Goal: Transaction & Acquisition: Purchase product/service

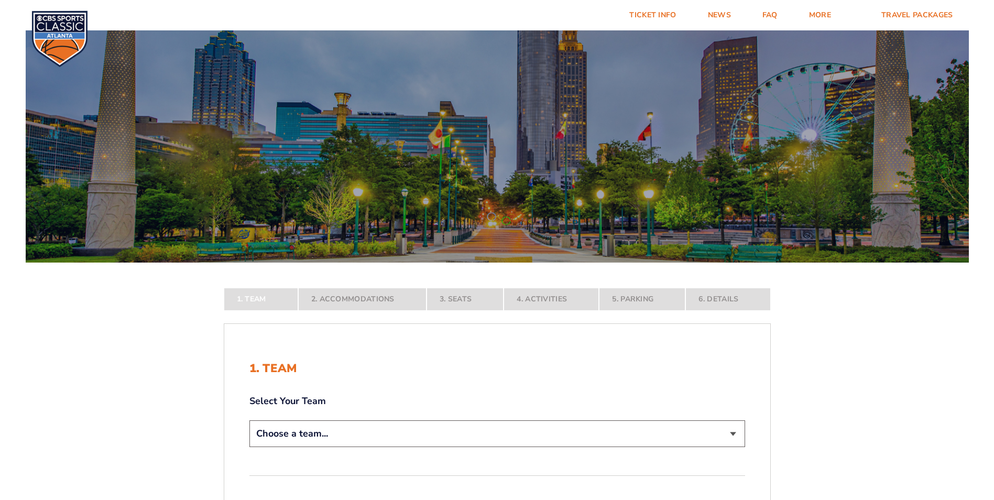
select select "12756"
click at [250, 447] on select "Choose a team... [US_STATE] Wildcats [US_STATE] State Buckeyes [US_STATE] Tar H…" at bounding box center [498, 433] width 496 height 27
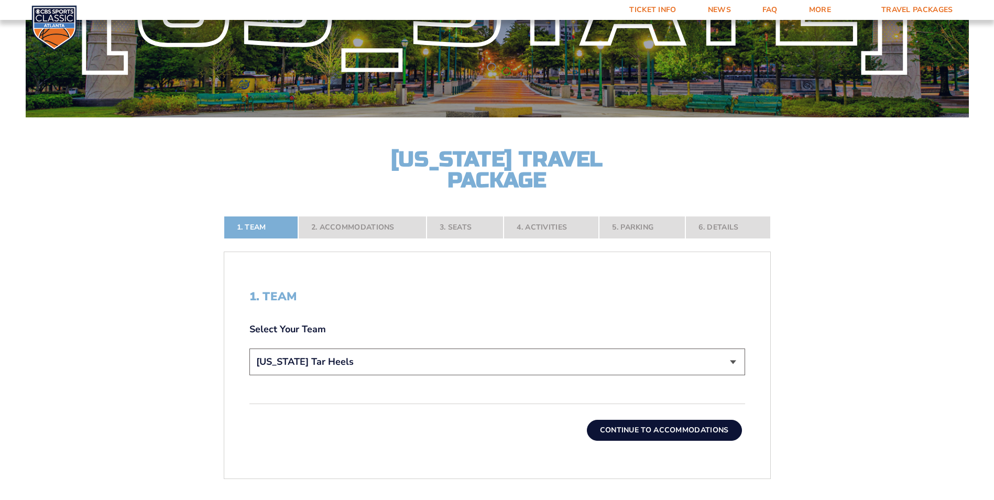
scroll to position [157, 0]
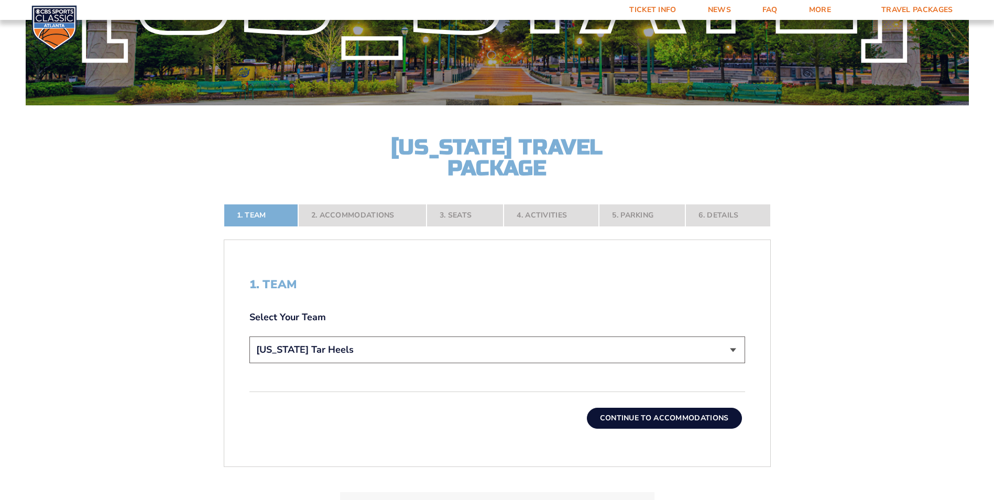
click at [675, 420] on button "Continue To Accommodations" at bounding box center [664, 418] width 155 height 21
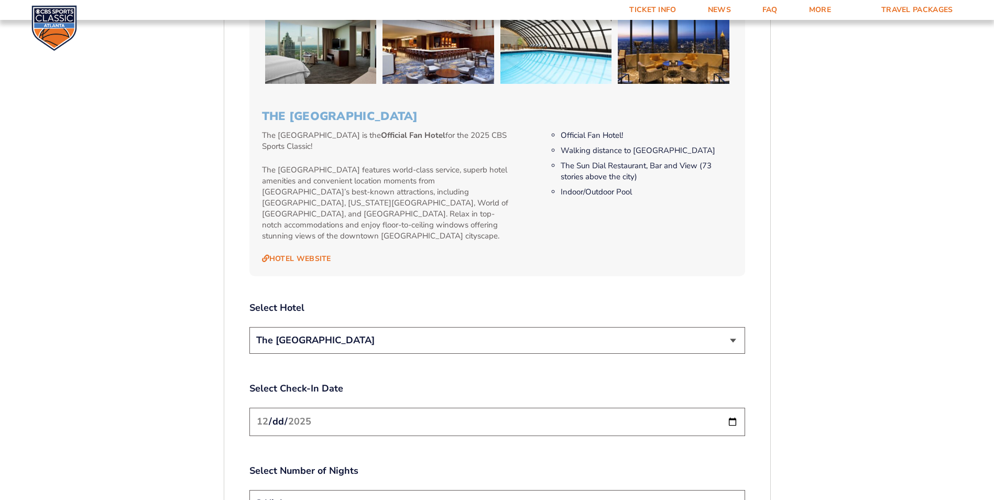
scroll to position [1128, 0]
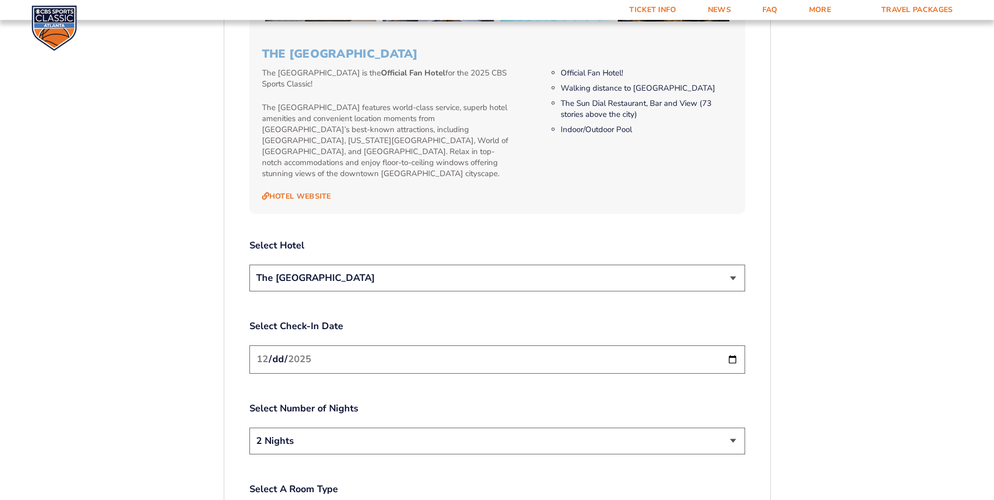
click at [434, 345] on input "[DATE]" at bounding box center [498, 359] width 496 height 28
click at [457, 428] on select "2 Nights 3 Nights" at bounding box center [498, 441] width 496 height 27
click at [250, 428] on select "2 Nights 3 Nights" at bounding box center [498, 441] width 496 height 27
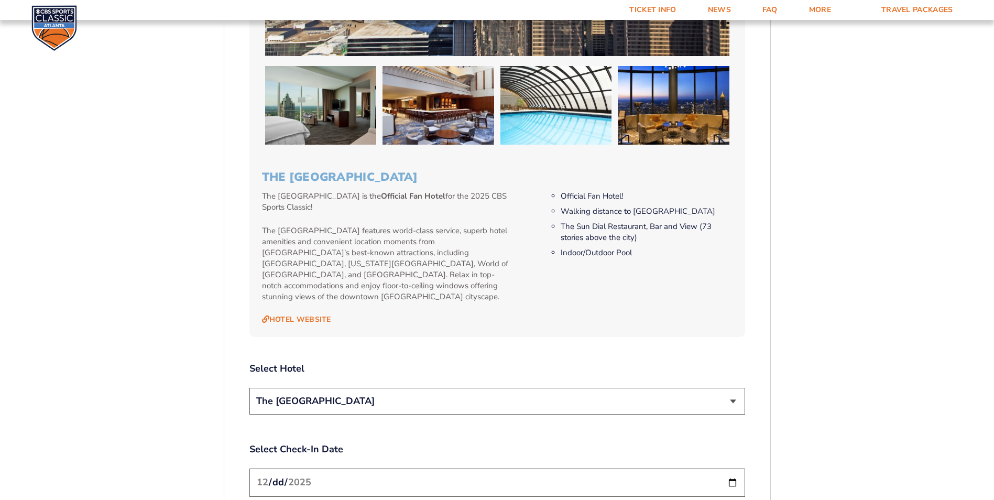
scroll to position [1023, 0]
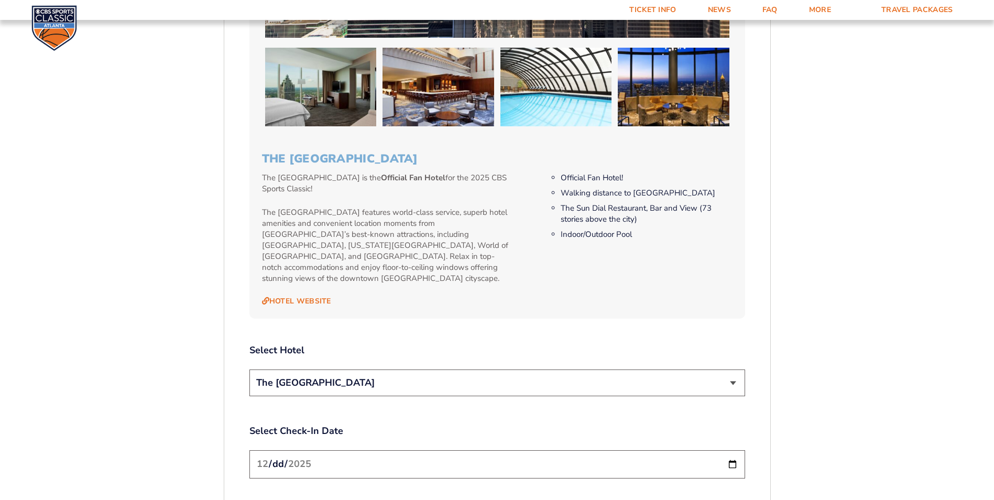
click at [718, 370] on select "The [GEOGRAPHIC_DATA]" at bounding box center [498, 383] width 496 height 27
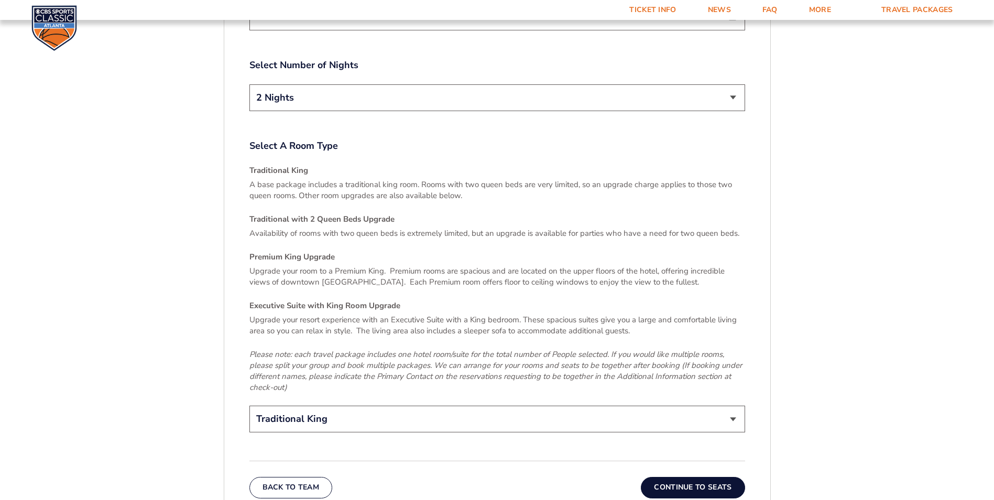
scroll to position [1495, 0]
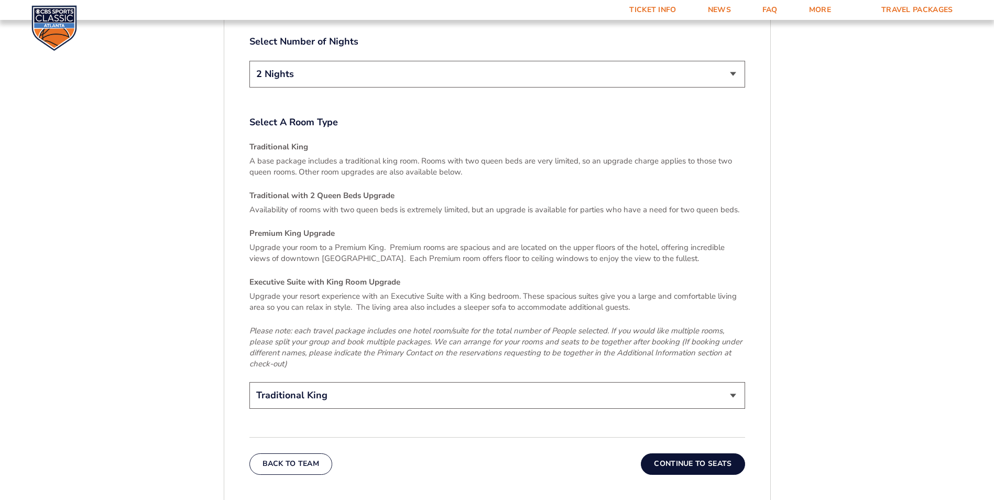
click at [684, 453] on button "Continue To Seats" at bounding box center [693, 463] width 104 height 21
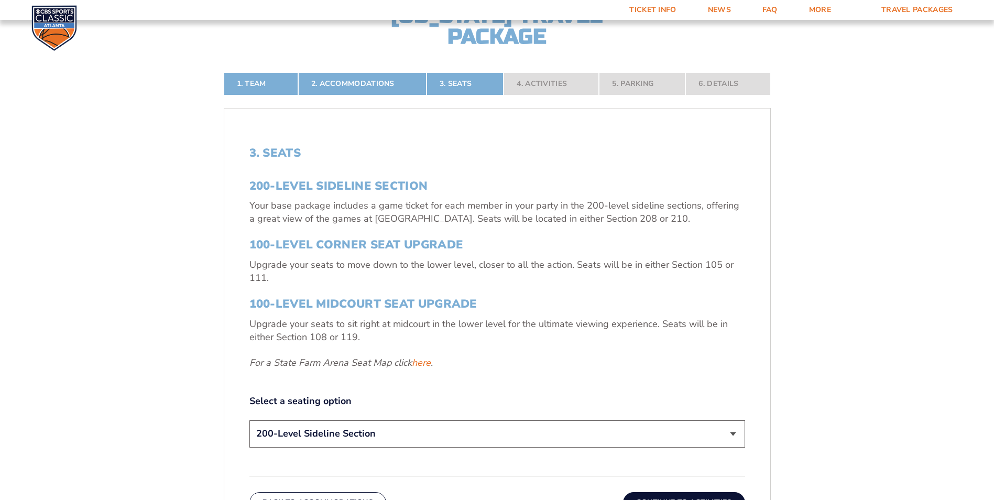
scroll to position [394, 0]
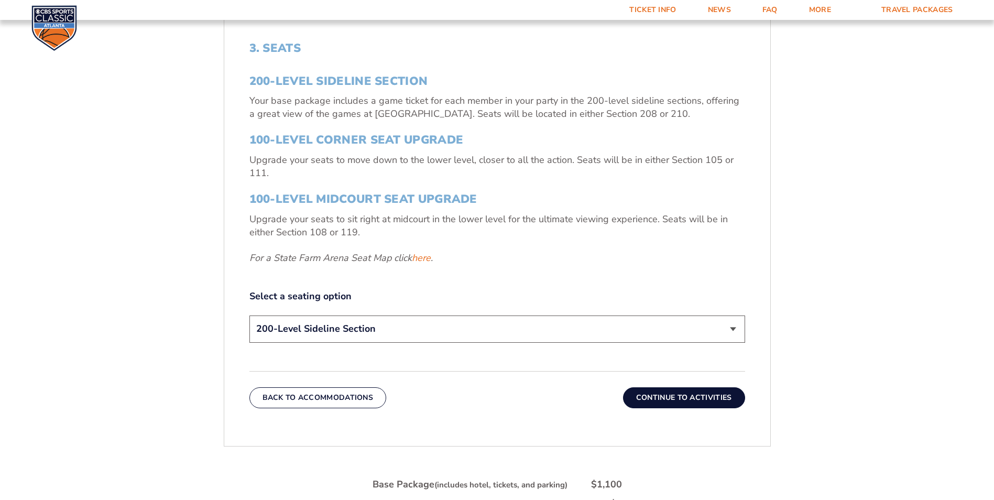
click at [515, 334] on select "200-Level Sideline Section 100-Level Corner Seat Upgrade (+$120 per person) 100…" at bounding box center [498, 329] width 496 height 27
click at [250, 316] on select "200-Level Sideline Section 100-Level Corner Seat Upgrade (+$120 per person) 100…" at bounding box center [498, 329] width 496 height 27
click at [661, 395] on button "Continue To Activities" at bounding box center [684, 397] width 122 height 21
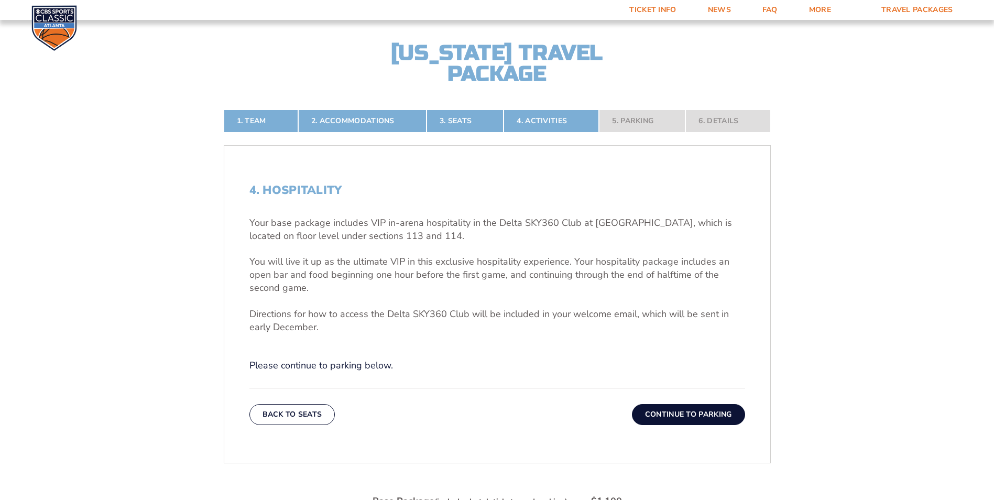
scroll to position [236, 0]
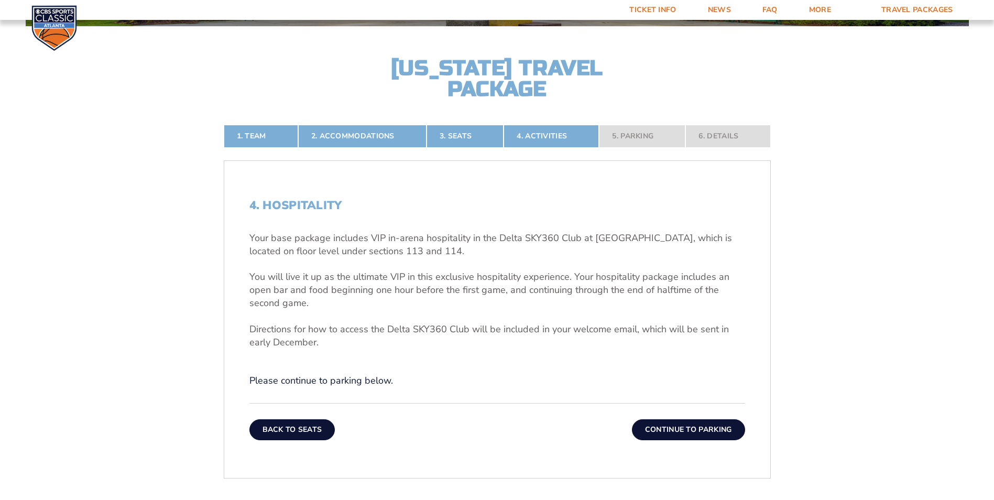
click at [289, 425] on button "Back To Seats" at bounding box center [293, 429] width 86 height 21
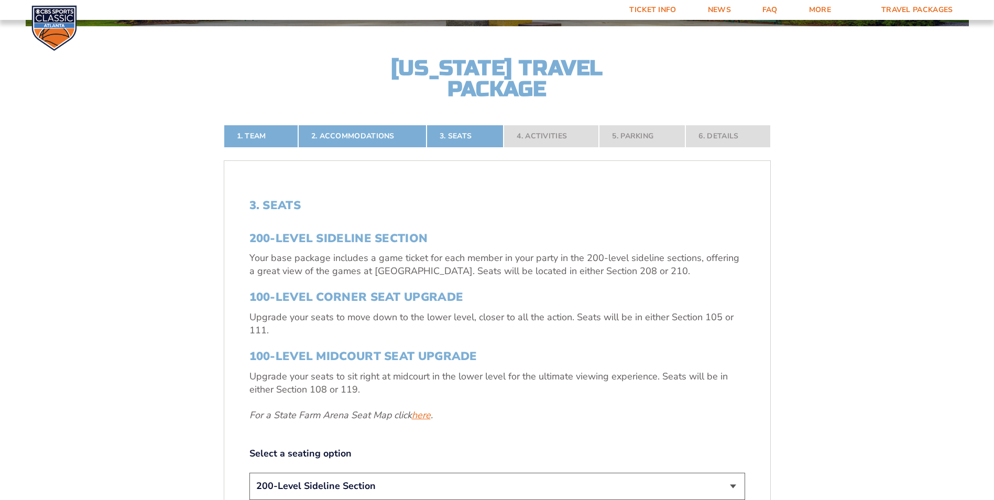
click at [418, 415] on link "here" at bounding box center [421, 415] width 19 height 13
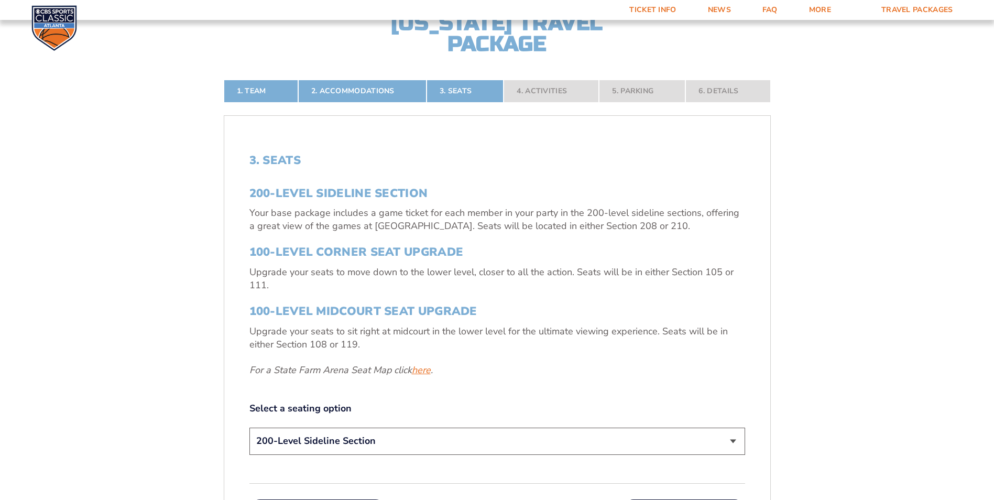
scroll to position [341, 0]
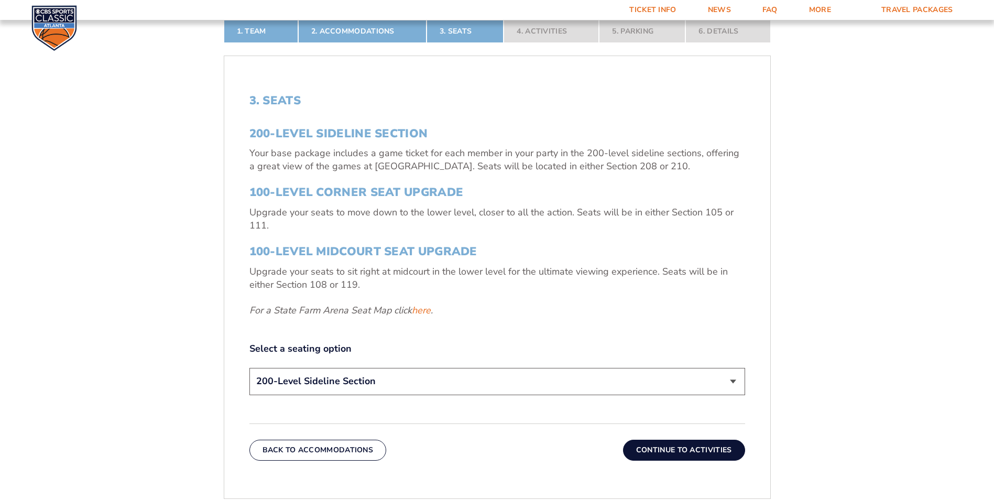
click at [504, 386] on select "200-Level Sideline Section 100-Level Corner Seat Upgrade (+$120 per person) 100…" at bounding box center [498, 381] width 496 height 27
click at [662, 453] on button "Continue To Activities" at bounding box center [684, 450] width 122 height 21
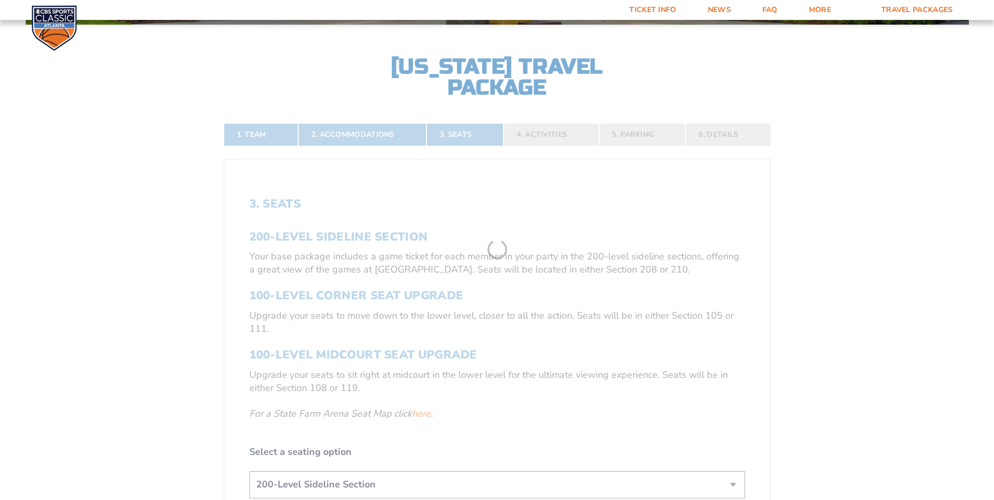
scroll to position [236, 0]
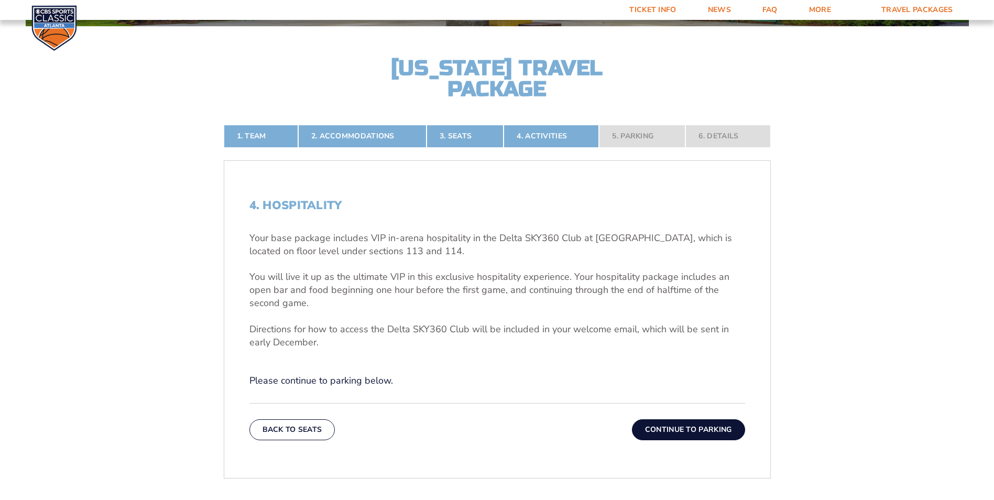
click at [672, 429] on button "Continue To Parking" at bounding box center [688, 429] width 113 height 21
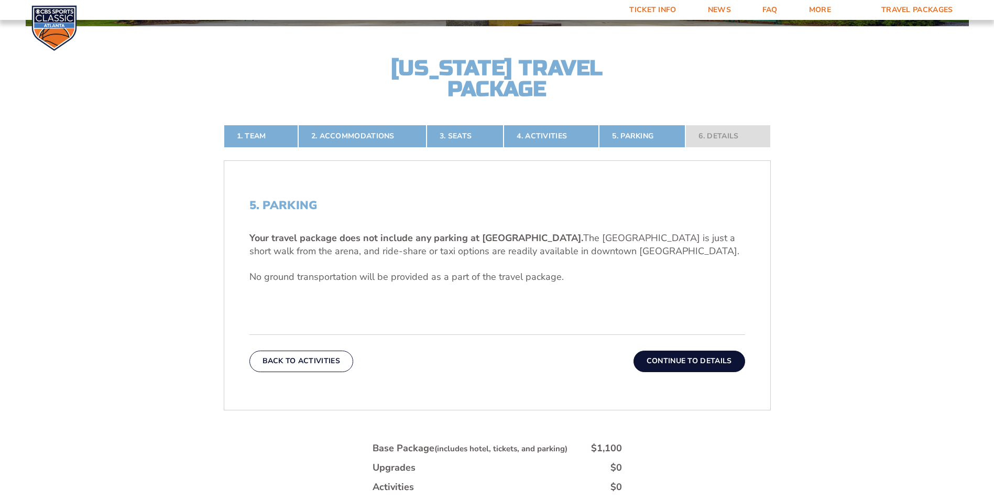
click at [677, 358] on button "Continue To Details" at bounding box center [690, 361] width 112 height 21
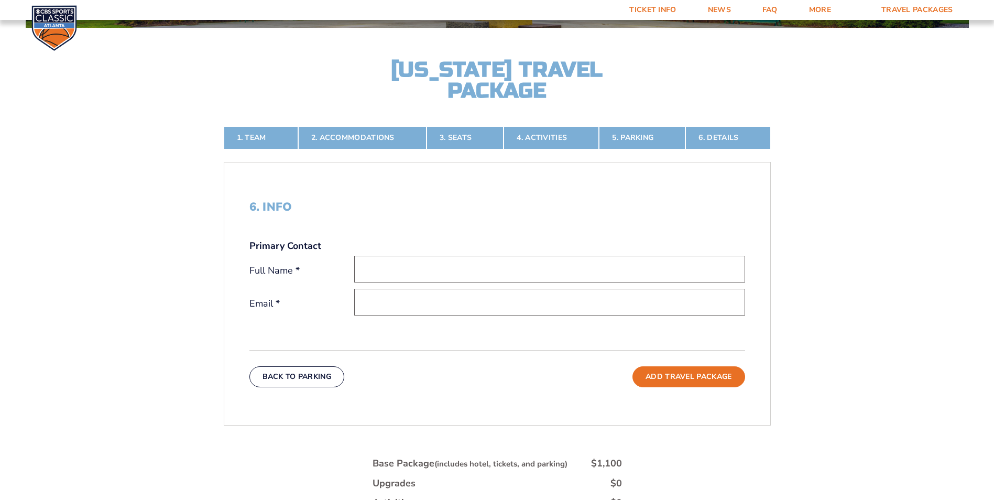
scroll to position [222, 0]
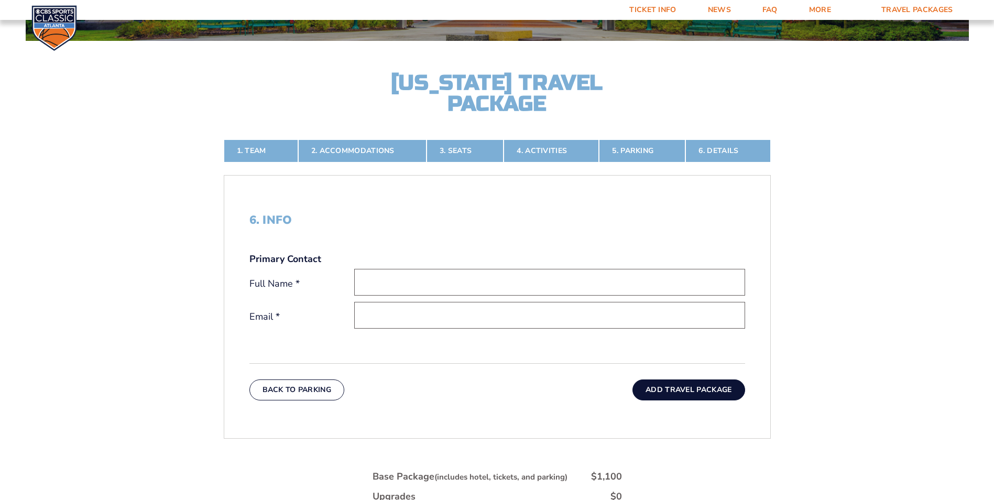
click at [691, 388] on button "Add Travel Package" at bounding box center [689, 390] width 112 height 21
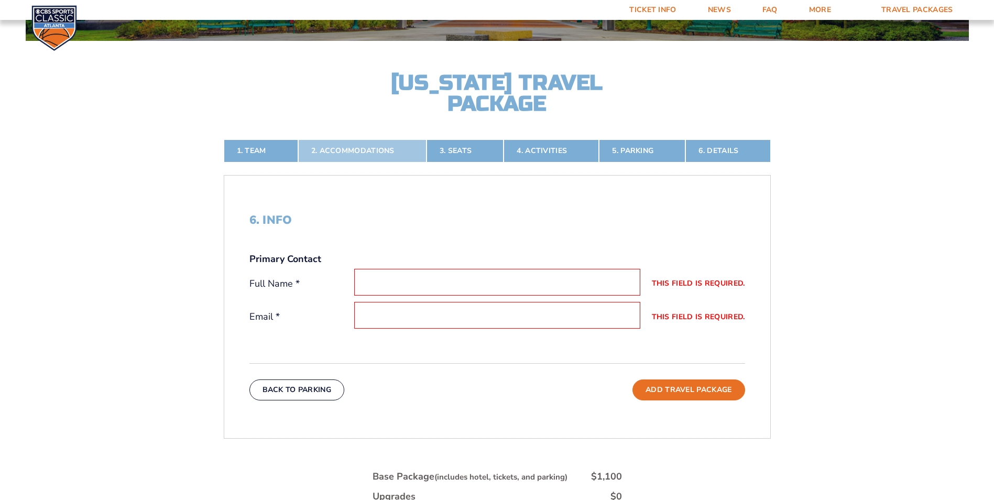
click at [378, 153] on link "2. Accommodations" at bounding box center [362, 150] width 128 height 23
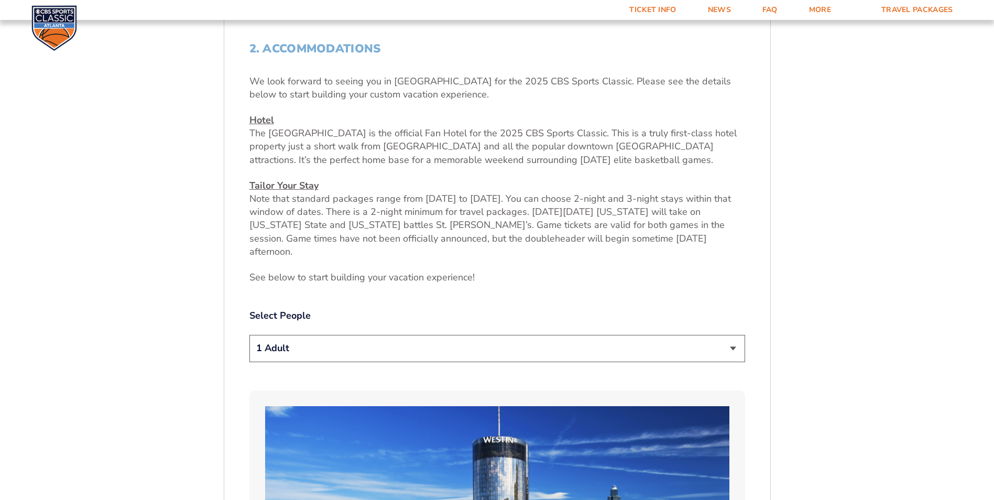
scroll to position [394, 0]
click at [738, 334] on select "1 Adult 2 Adults 3 Adults 4 Adults 2 Adults + 1 Child 2 Adults + 2 Children 2 A…" at bounding box center [498, 347] width 496 height 27
select select "2 Adults"
click at [250, 334] on select "1 Adult 2 Adults 3 Adults 4 Adults 2 Adults + 1 Child 2 Adults + 2 Children 2 A…" at bounding box center [498, 347] width 496 height 27
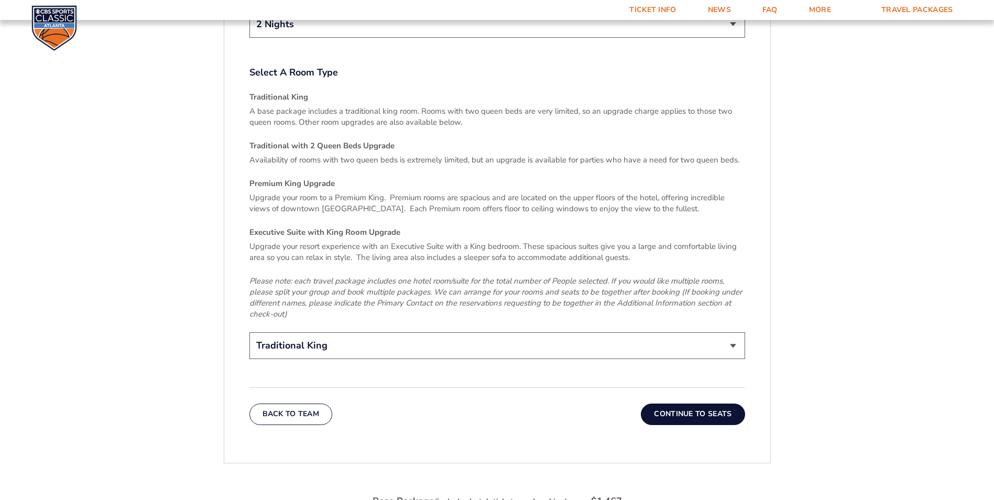
scroll to position [1547, 0]
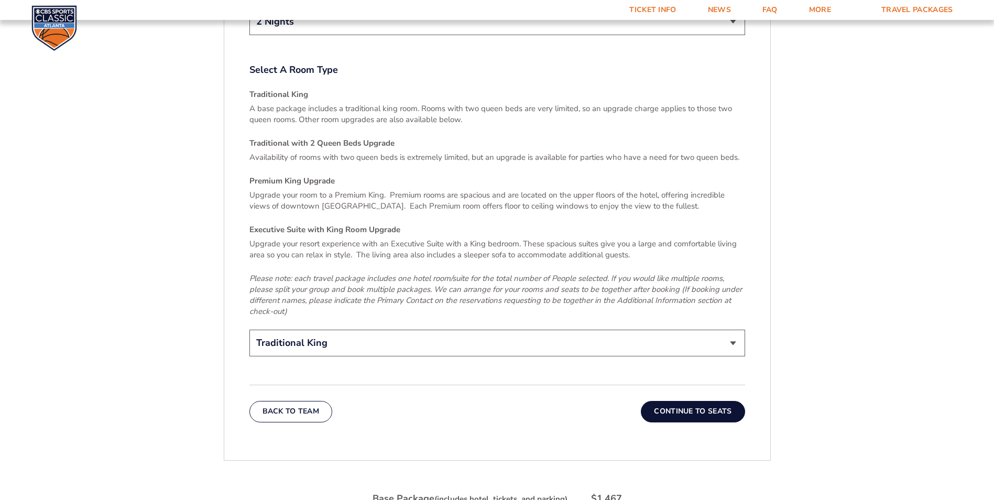
click at [683, 401] on button "Continue To Seats" at bounding box center [693, 411] width 104 height 21
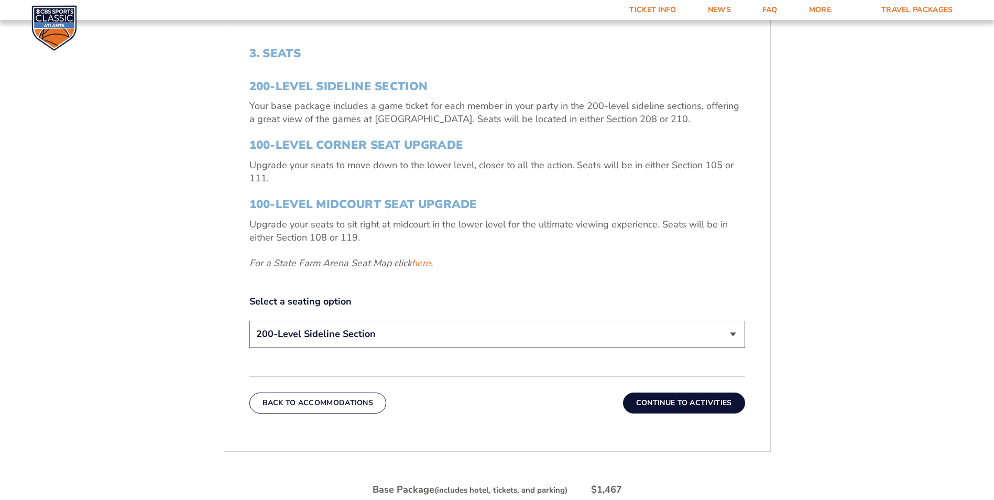
scroll to position [341, 0]
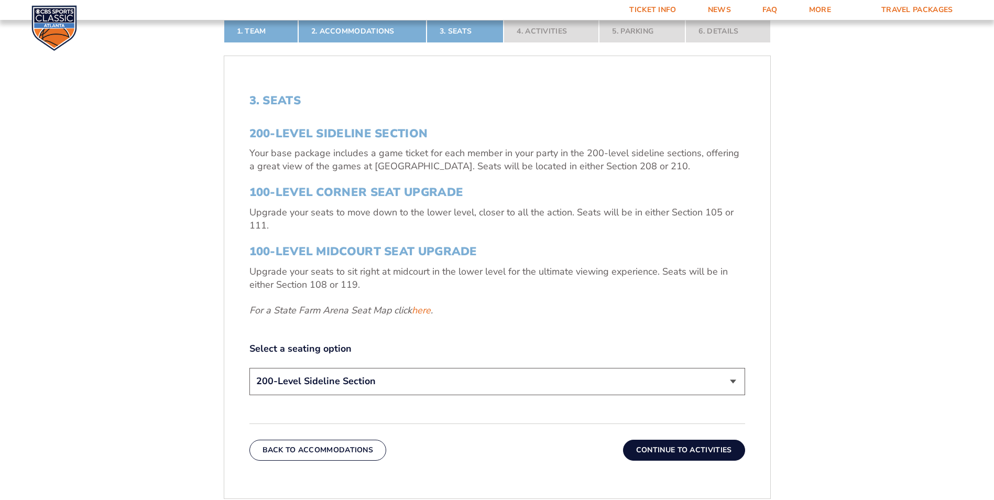
click at [695, 451] on button "Continue To Activities" at bounding box center [684, 450] width 122 height 21
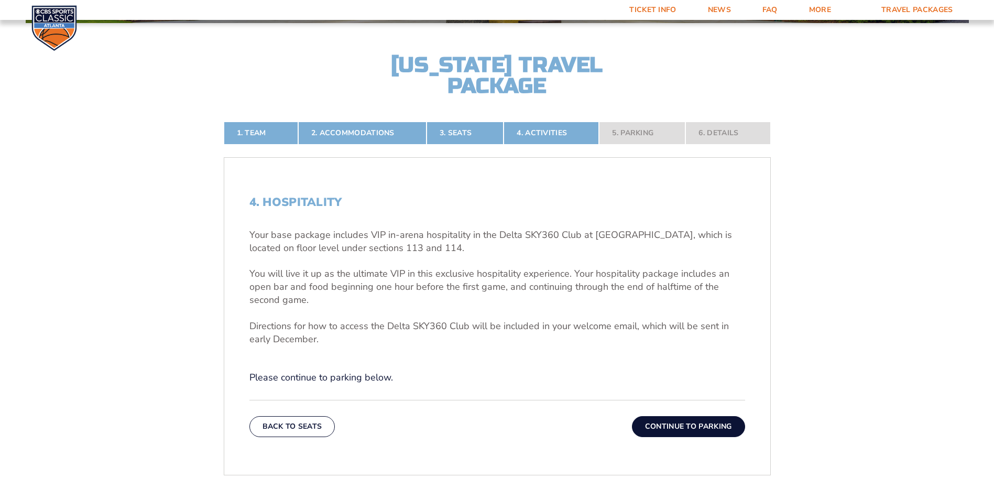
scroll to position [236, 0]
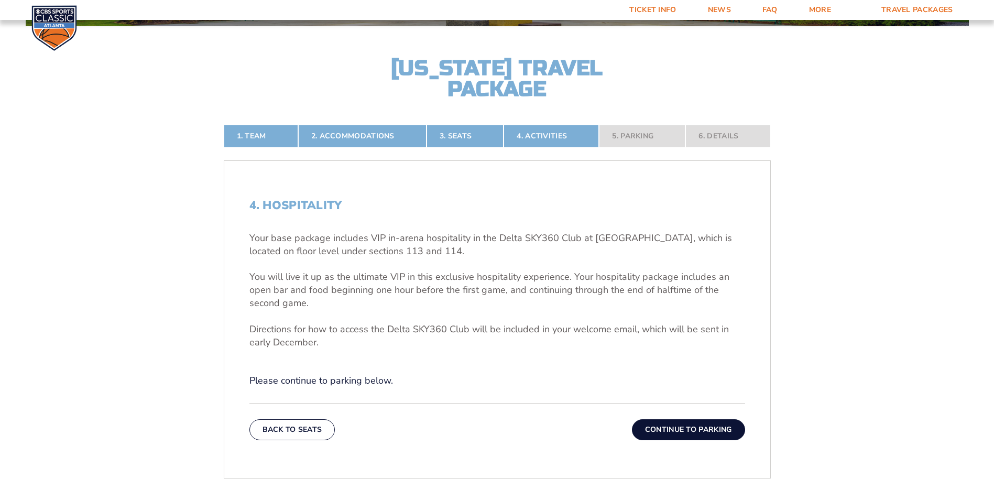
click at [686, 431] on button "Continue To Parking" at bounding box center [688, 429] width 113 height 21
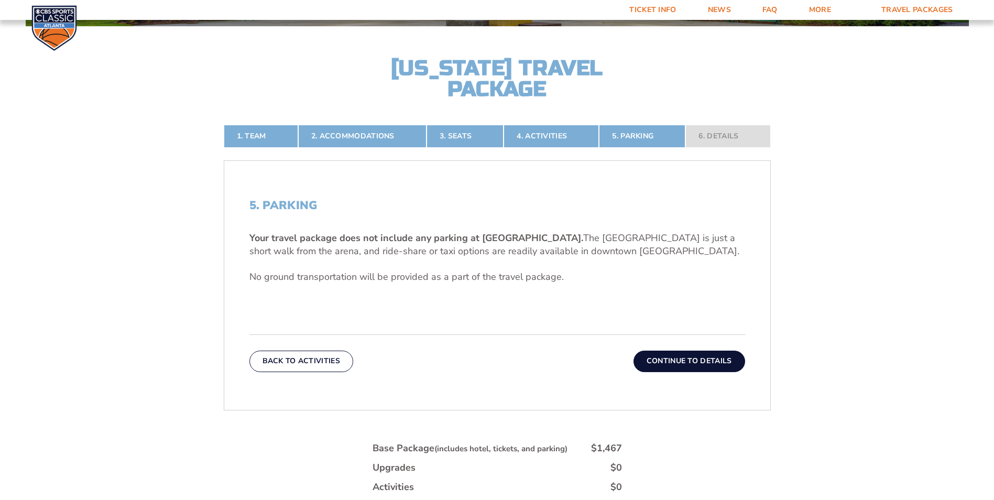
click at [686, 356] on button "Continue To Details" at bounding box center [690, 361] width 112 height 21
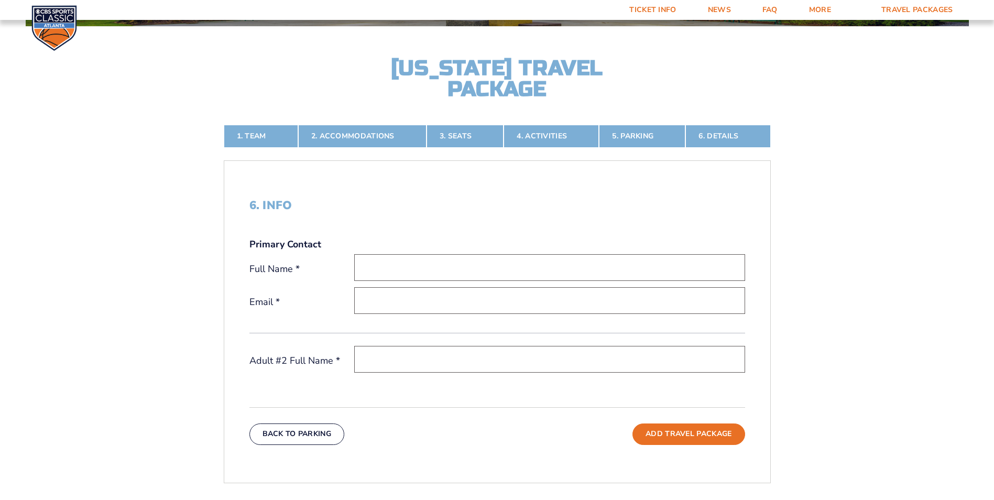
click at [370, 272] on input "text" at bounding box center [549, 267] width 391 height 27
type input "[PERSON_NAME]"
type input "[EMAIL_ADDRESS][DOMAIN_NAME]"
click at [416, 371] on input "text" at bounding box center [549, 359] width 391 height 27
type input "[PERSON_NAME]"
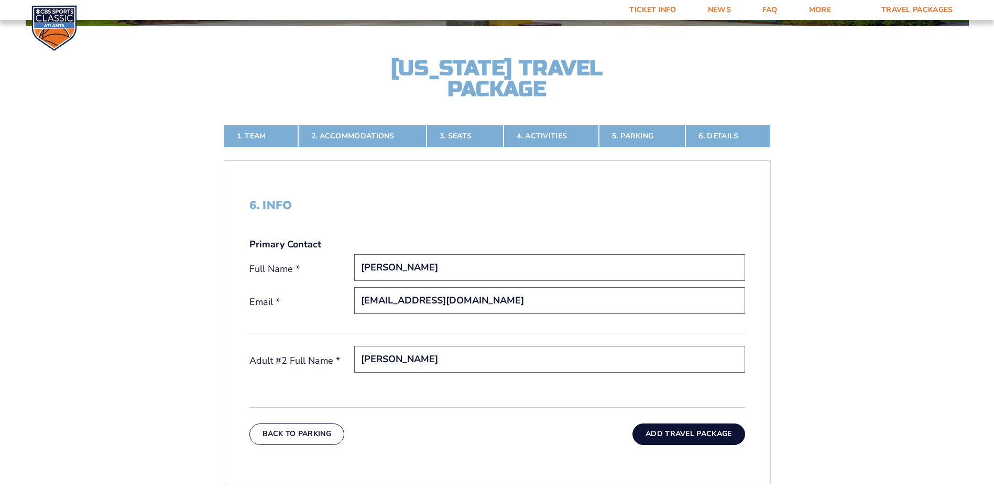
click at [680, 434] on button "Add Travel Package" at bounding box center [689, 434] width 112 height 21
